Goal: Task Accomplishment & Management: Manage account settings

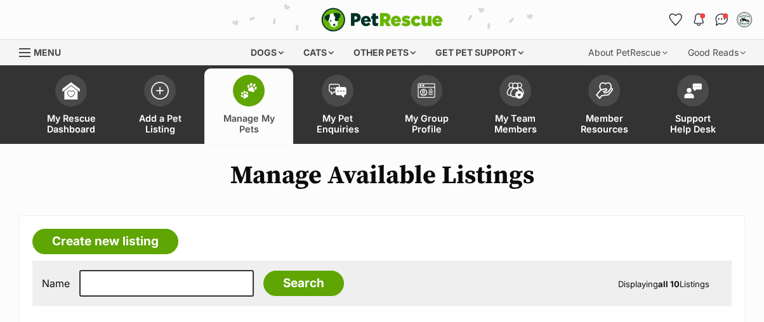
click at [251, 89] on img at bounding box center [249, 90] width 18 height 16
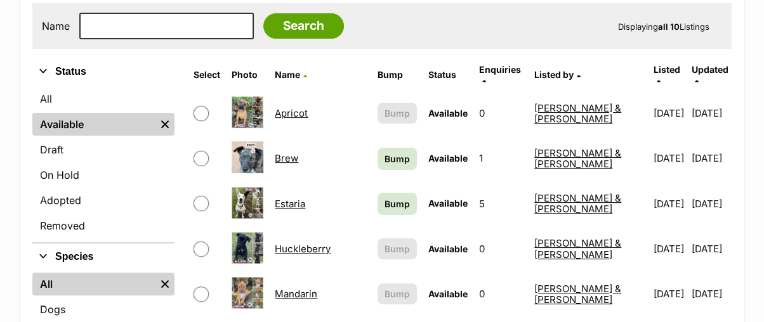
scroll to position [282, 0]
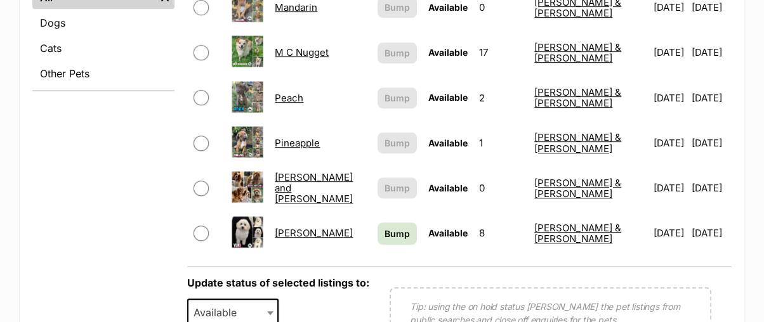
scroll to position [563, 0]
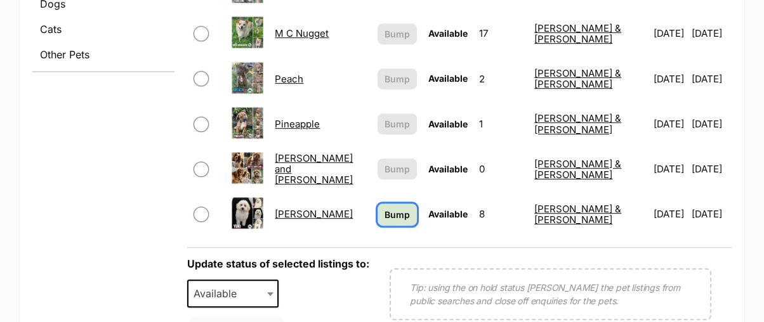
click at [410, 208] on span "Bump" at bounding box center [397, 214] width 25 height 13
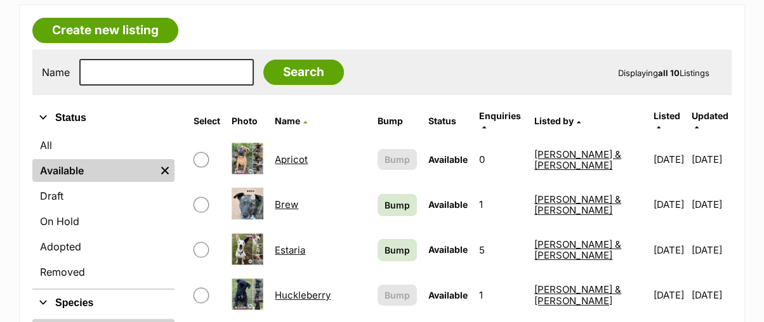
scroll to position [0, 0]
